Goal: Transaction & Acquisition: Purchase product/service

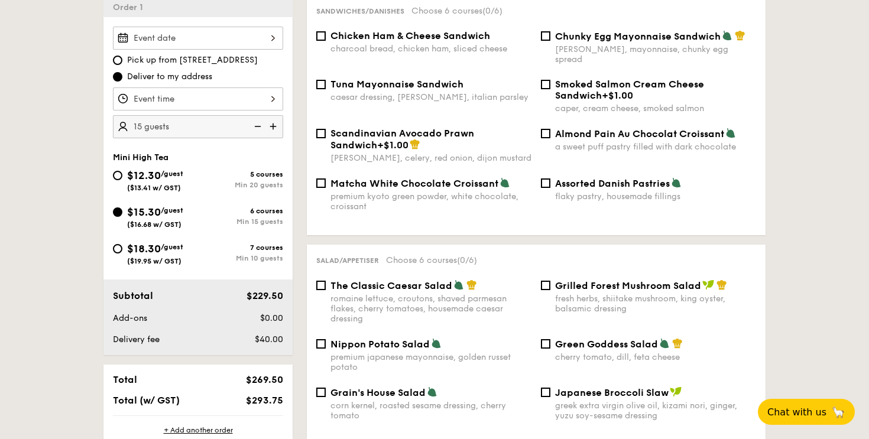
scroll to position [339, 0]
click at [199, 57] on span "Pick up from [STREET_ADDRESS]" at bounding box center [192, 60] width 131 height 12
click at [122, 57] on input "Pick up from [STREET_ADDRESS]" at bounding box center [117, 59] width 9 height 9
radio input "true"
click at [190, 80] on span "Deliver to my address" at bounding box center [169, 76] width 85 height 12
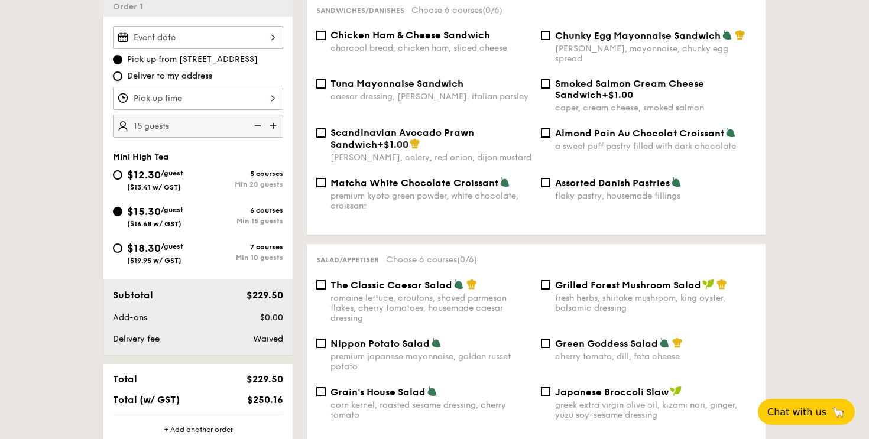
click at [122, 80] on input "Deliver to my address" at bounding box center [117, 76] width 9 height 9
radio input "true"
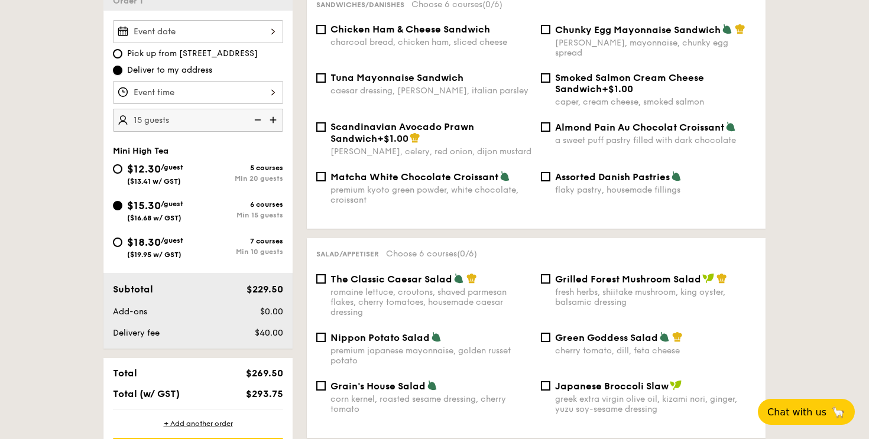
scroll to position [342, 0]
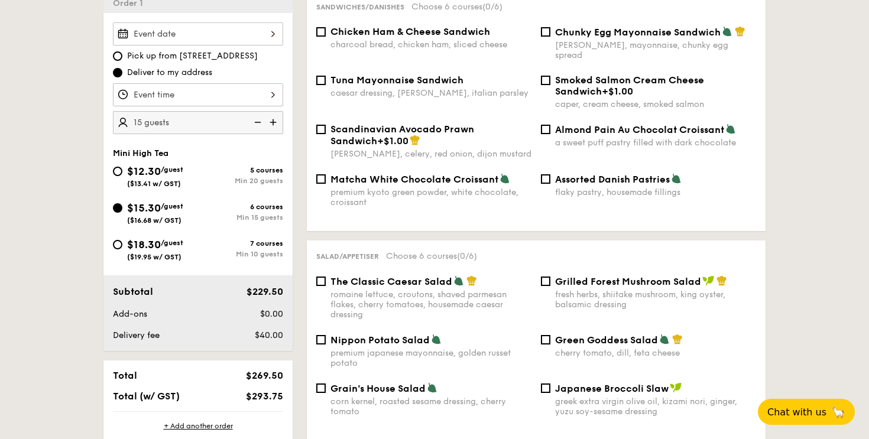
click at [715, 82] on div "Smoked Salmon Cream Cheese Sandwich +$1.00" at bounding box center [655, 85] width 201 height 22
click at [550, 82] on input "Smoked Salmon Cream Cheese Sandwich +$1.00 caper, cream cheese, smoked salmon" at bounding box center [545, 80] width 9 height 9
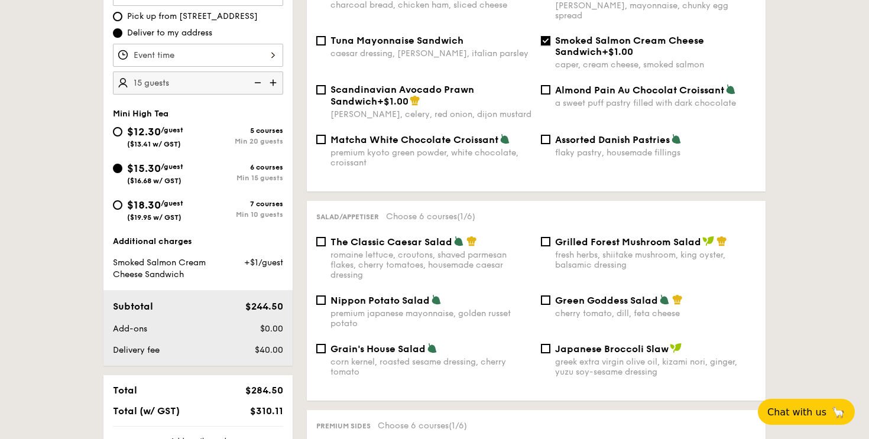
scroll to position [371, 0]
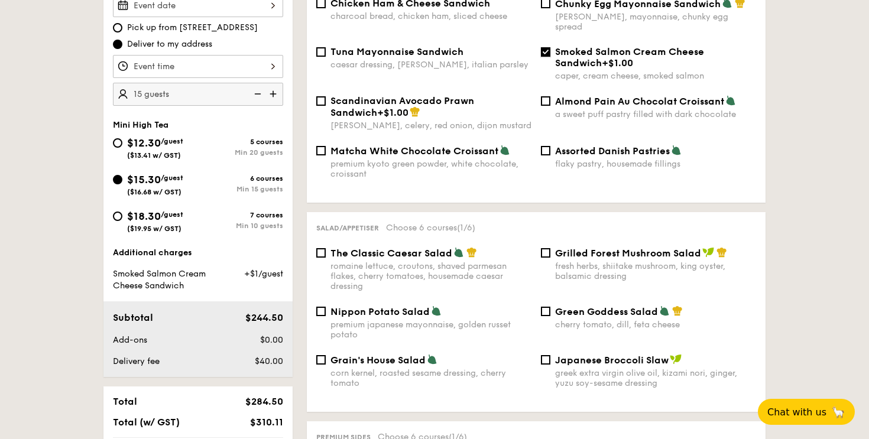
click at [549, 47] on input "Smoked Salmon Cream Cheese Sandwich +$1.00 caper, cream cheese, smoked salmon" at bounding box center [545, 51] width 9 height 9
checkbox input "false"
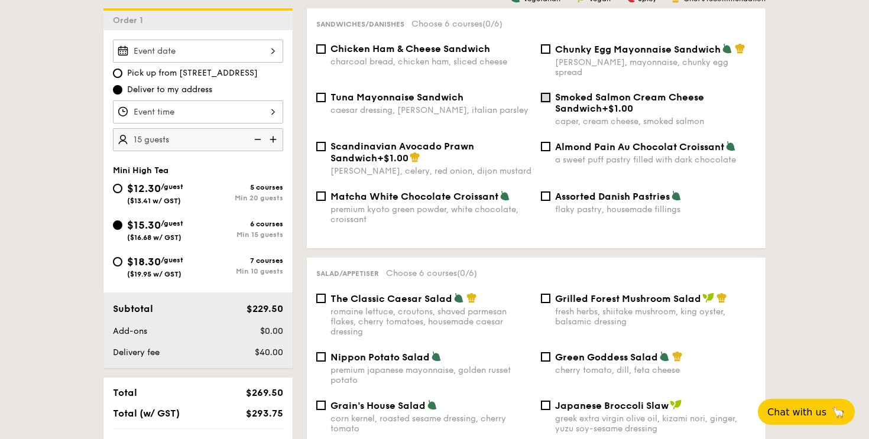
scroll to position [322, 0]
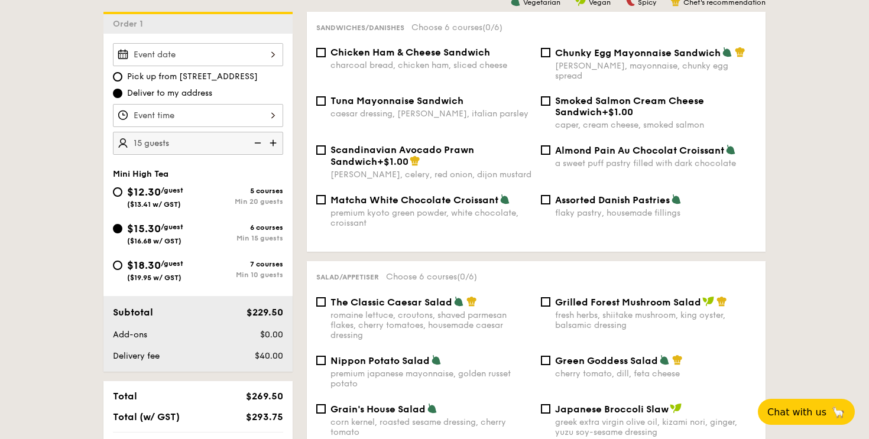
click at [422, 59] on div "Chicken Ham & Cheese Sandwich charcoal bread, chicken ham, sliced cheese" at bounding box center [430, 59] width 201 height 24
click at [326, 57] on input "Chicken Ham & Cheese Sandwich charcoal bread, chicken ham, sliced cheese" at bounding box center [320, 52] width 9 height 9
checkbox input "true"
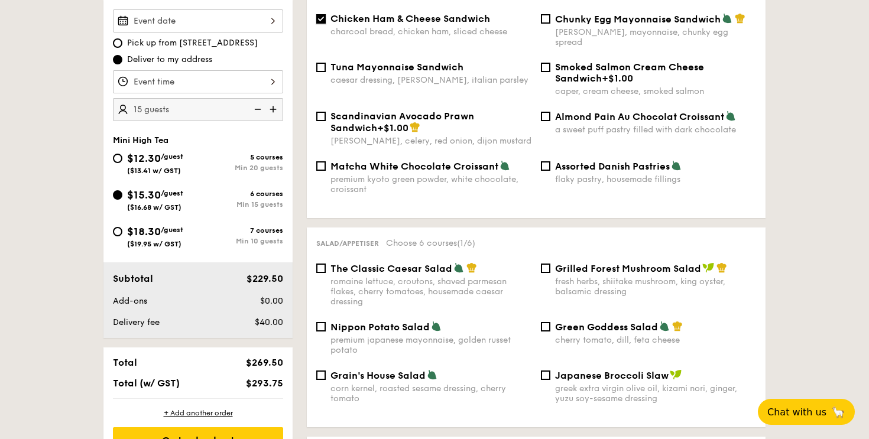
scroll to position [420, 0]
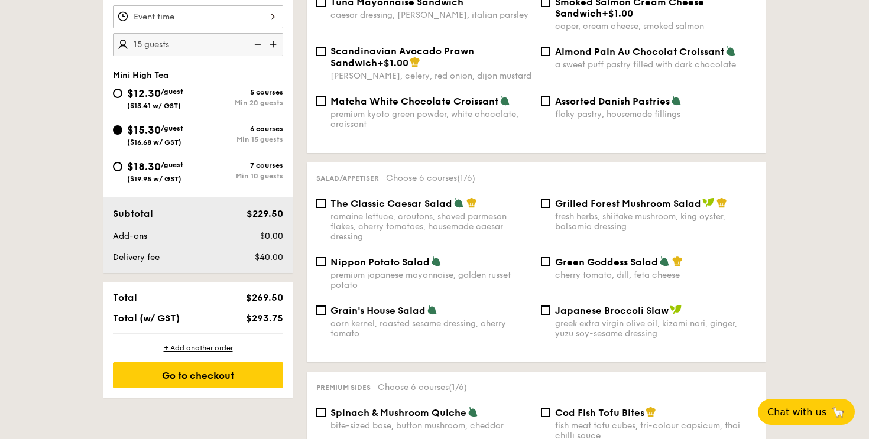
click at [606, 202] on div "Grilled Forest Mushroom Salad fresh herbs, shiitake mushroom, king oyster, bals…" at bounding box center [655, 214] width 201 height 34
click at [550, 202] on input "Grilled Forest Mushroom Salad fresh herbs, shiitake mushroom, king oyster, bals…" at bounding box center [545, 203] width 9 height 9
checkbox input "true"
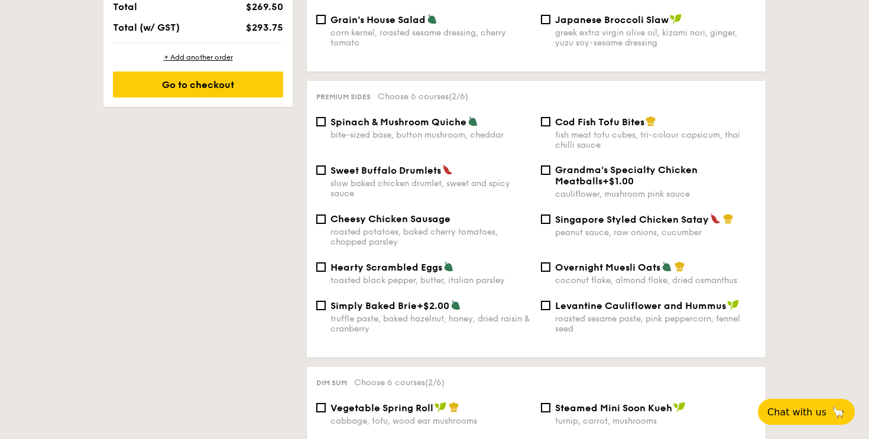
scroll to position [717, 0]
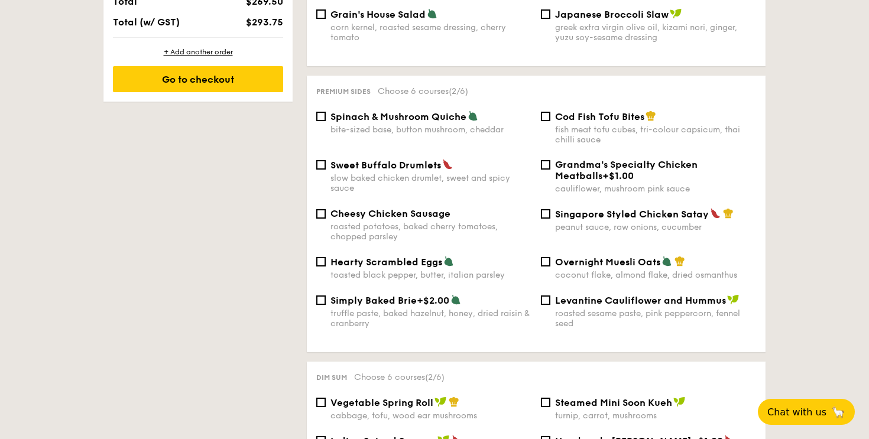
click at [595, 137] on div "fish meat tofu cubes, tri-colour capsicum, thai chilli sauce" at bounding box center [655, 135] width 201 height 20
click at [550, 121] on input "Cod Fish Tofu Bites fish meat tofu cubes, tri-colour capsicum, thai chilli sauce" at bounding box center [545, 116] width 9 height 9
click at [595, 137] on div "fish meat tofu cubes, tri-colour capsicum, thai chilli sauce" at bounding box center [655, 135] width 201 height 20
click at [550, 121] on input "Cod Fish Tofu Bites fish meat tofu cubes, tri-colour capsicum, thai chilli sauce" at bounding box center [545, 116] width 9 height 9
checkbox input "false"
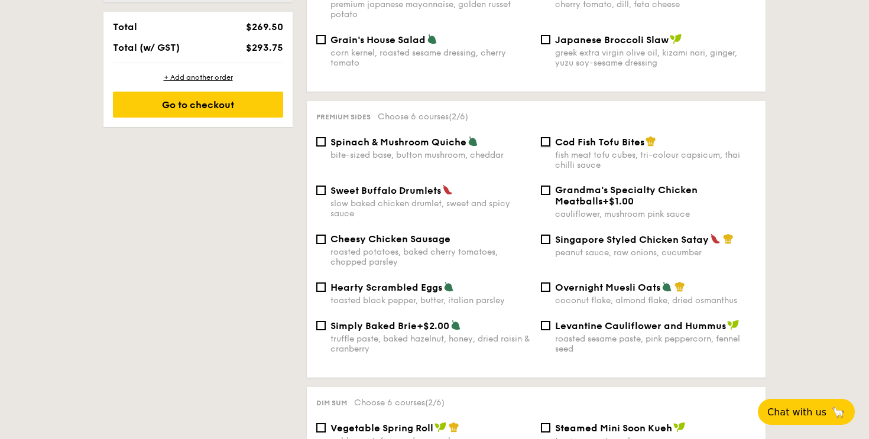
scroll to position [689, 0]
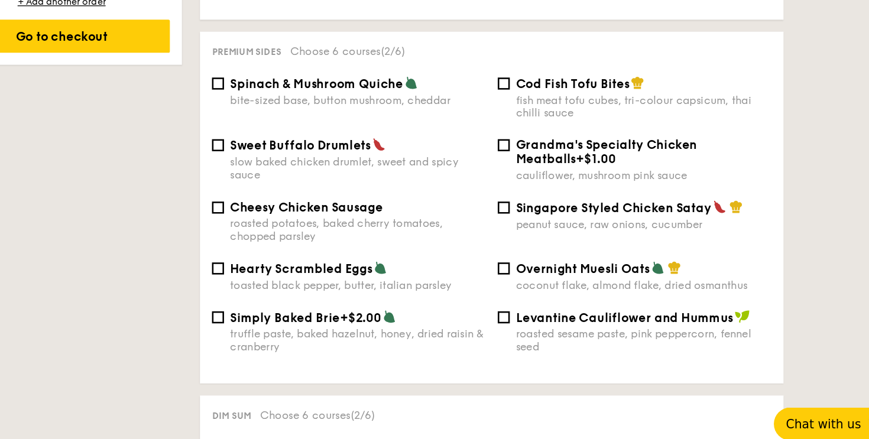
click at [685, 244] on div "Singapore Styled Chicken Satay peanut sauce, raw onions, cucumber" at bounding box center [655, 248] width 201 height 24
click at [550, 244] on input "Singapore Styled Chicken Satay peanut sauce, raw onions, cucumber" at bounding box center [545, 241] width 9 height 9
checkbox input "true"
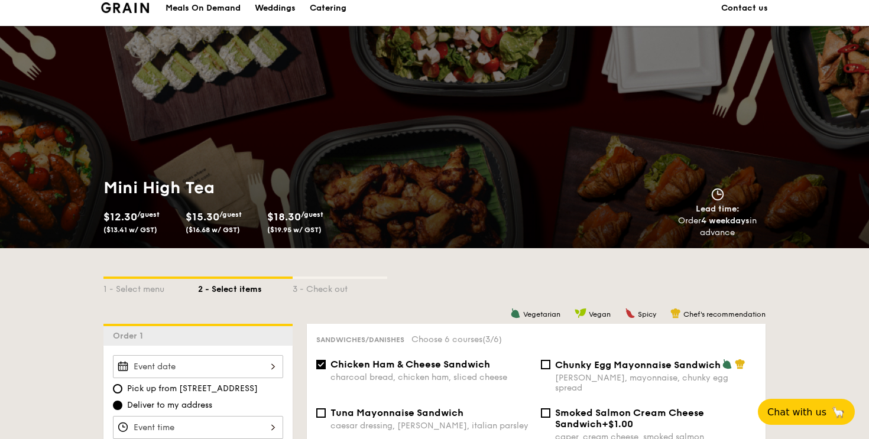
scroll to position [0, 0]
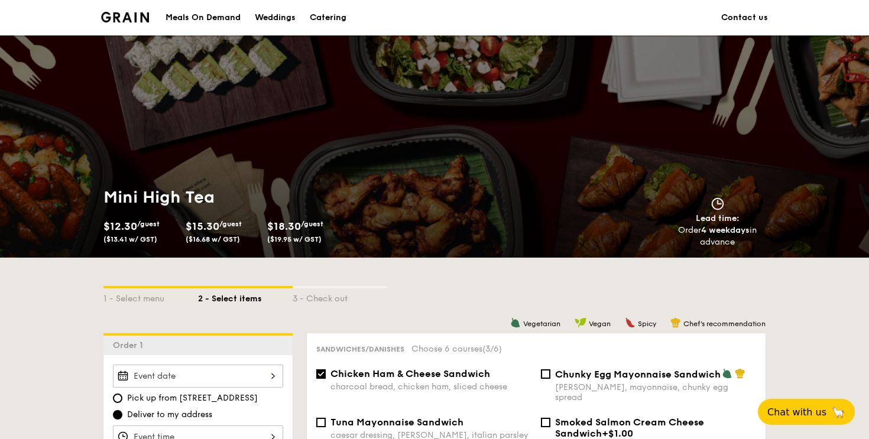
click at [724, 241] on div "Order 4 weekdays in advance" at bounding box center [718, 237] width 106 height 24
click at [660, 270] on div "1 - Select menu 2 - Select items 3 - Check out" at bounding box center [434, 296] width 662 height 76
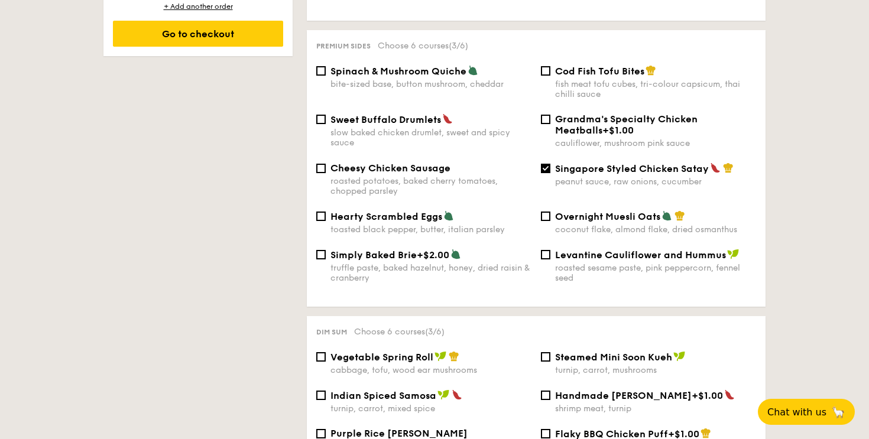
scroll to position [737, 0]
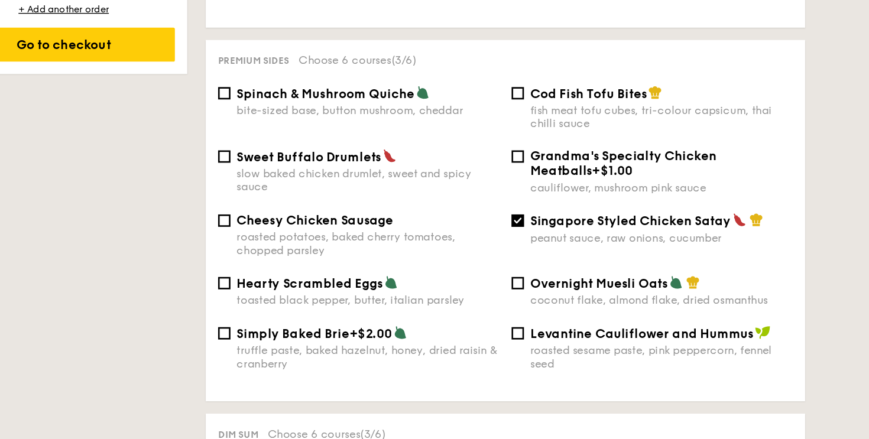
click at [627, 105] on div "fish meat tofu cubes, tri-colour capsicum, thai chilli sauce" at bounding box center [655, 115] width 201 height 20
click at [550, 99] on input "Cod Fish Tofu Bites fish meat tofu cubes, tri-colour capsicum, thai chilli sauce" at bounding box center [545, 96] width 9 height 9
checkbox input "true"
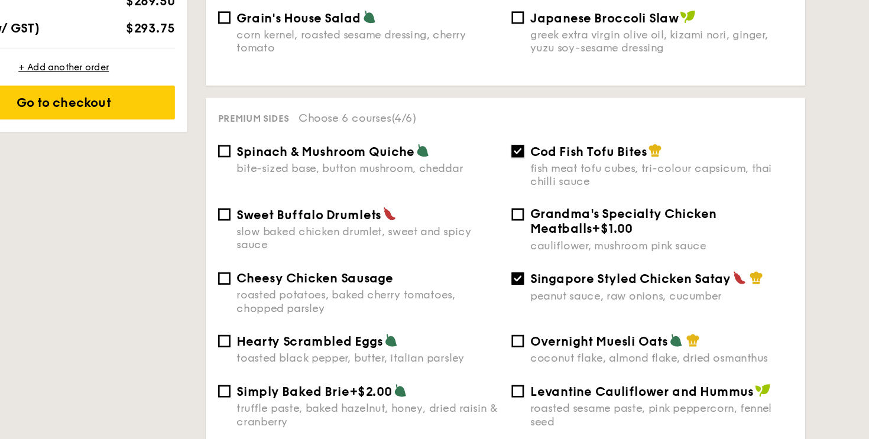
scroll to position [691, 0]
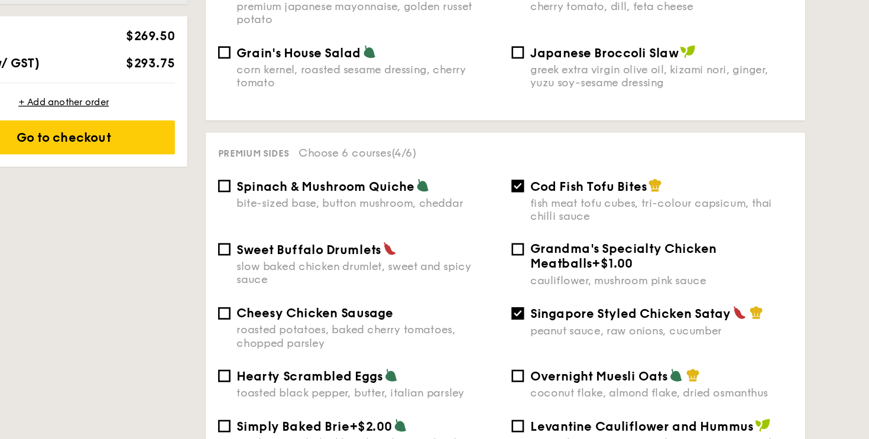
click at [393, 191] on span "Sweet Buffalo Drumlets" at bounding box center [385, 191] width 111 height 11
click at [326, 191] on input "Sweet Buffalo Drumlets slow baked chicken drumlet, sweet and spicy sauce" at bounding box center [320, 190] width 9 height 9
checkbox input "true"
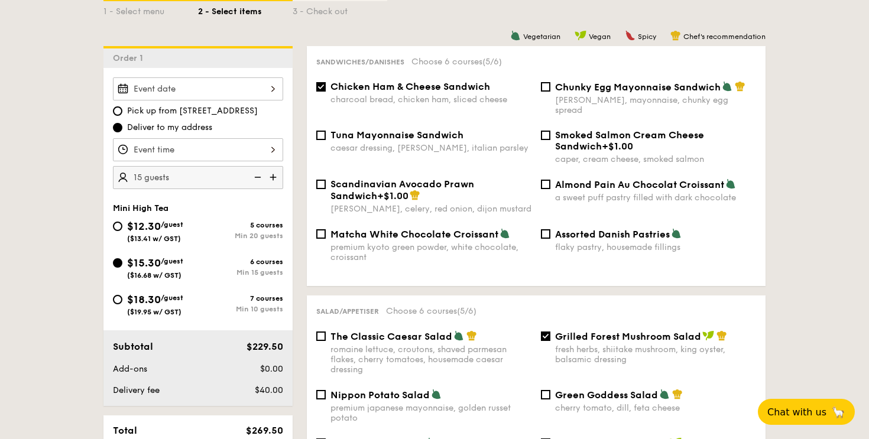
scroll to position [284, 0]
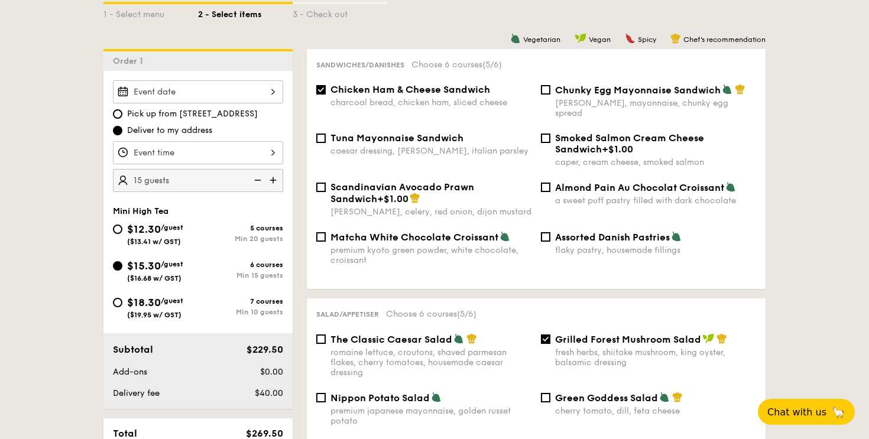
click at [602, 90] on span "Chunky Egg Mayonnaise Sandwich" at bounding box center [638, 90] width 166 height 11
click at [550, 90] on input "Chunky Egg Mayonnaise Sandwich dijon mustard, mayonnaise, chunky egg spread" at bounding box center [545, 89] width 9 height 9
checkbox input "true"
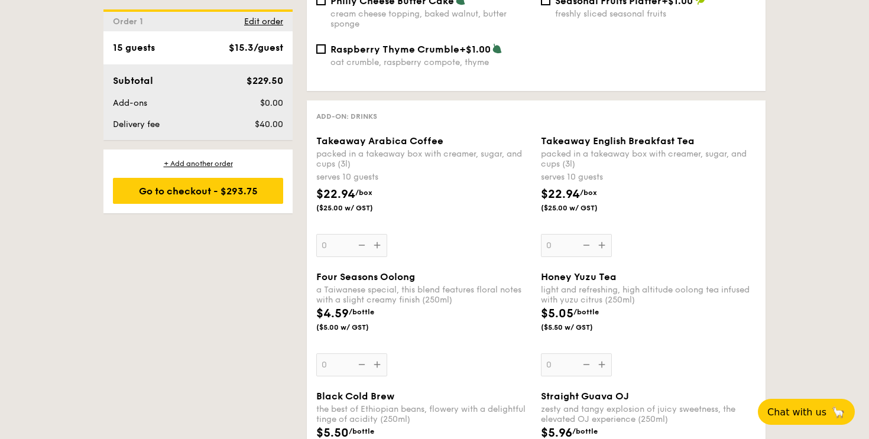
scroll to position [1583, 0]
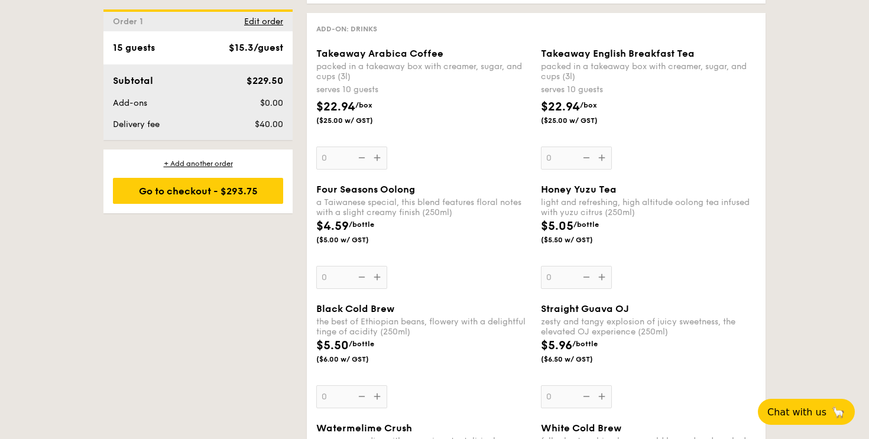
click at [530, 223] on div "$4.59 /bottle ($5.00 w/ GST)" at bounding box center [424, 238] width 225 height 41
click at [387, 266] on input "0" at bounding box center [351, 277] width 71 height 23
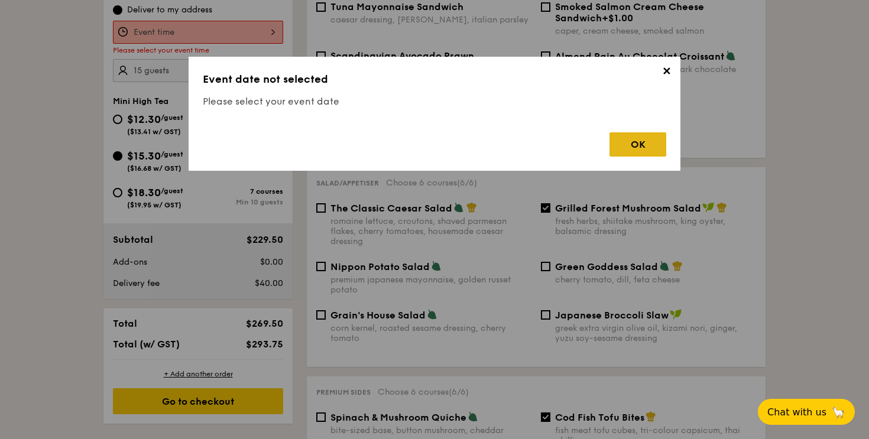
scroll to position [316, 0]
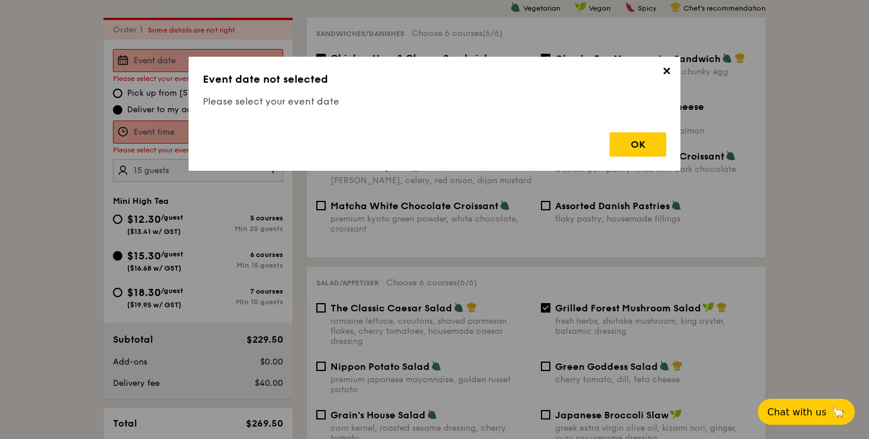
click at [667, 71] on span "✕" at bounding box center [666, 73] width 17 height 17
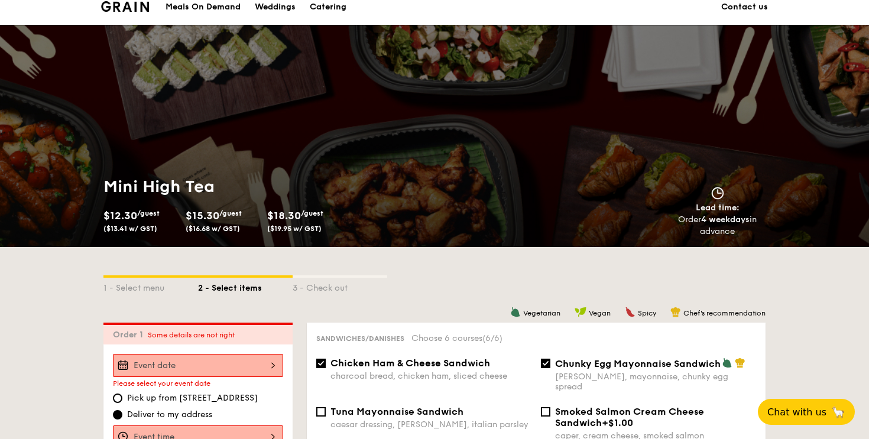
scroll to position [0, 0]
